Goal: Navigation & Orientation: Find specific page/section

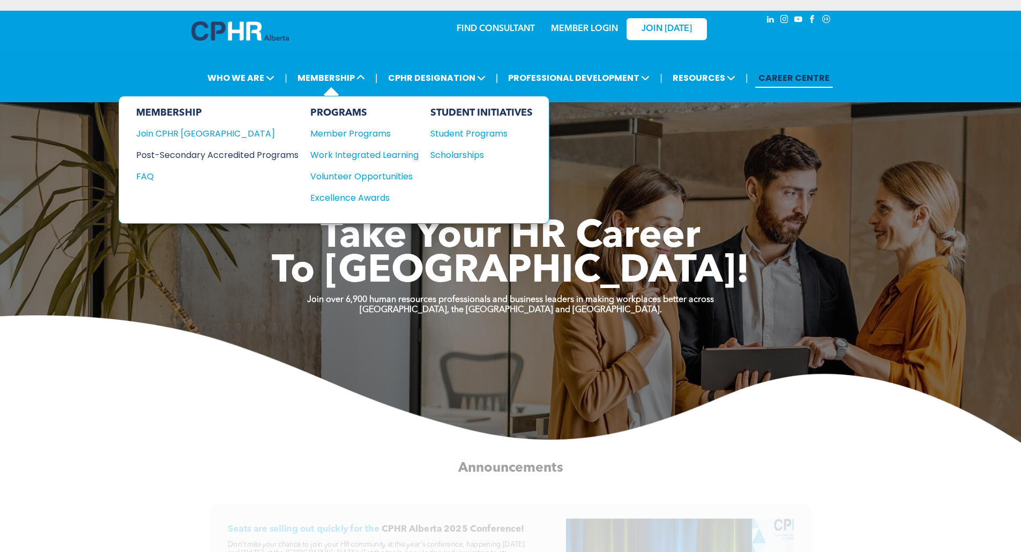
click at [191, 152] on div "Post-Secondary Accredited Programs" at bounding box center [209, 154] width 146 height 13
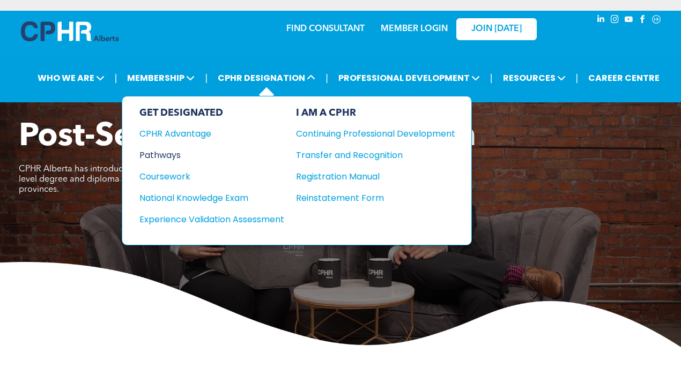
click at [171, 153] on div "Pathways" at bounding box center [204, 154] width 130 height 13
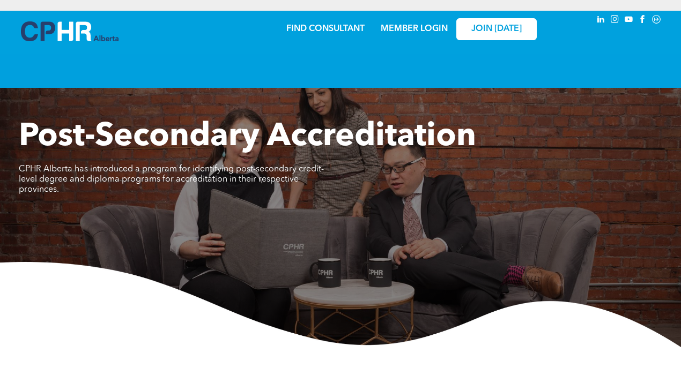
scroll to position [1232, 0]
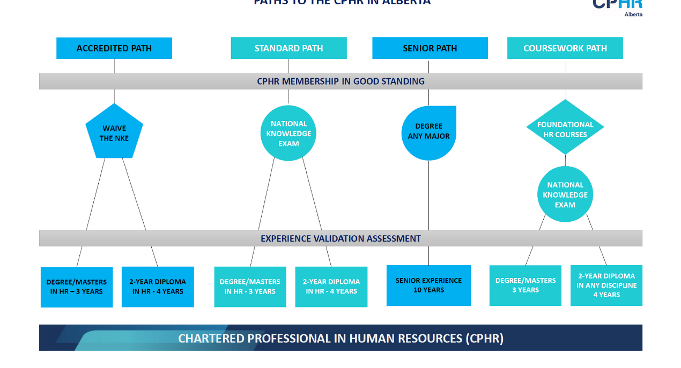
scroll to position [893, 0]
